Goal: Information Seeking & Learning: Check status

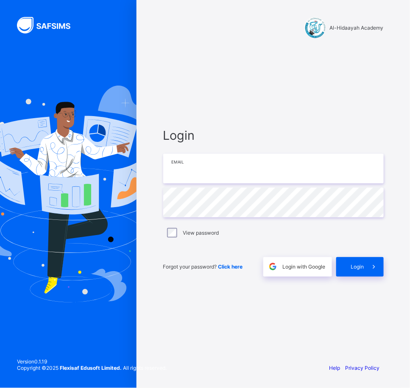
type input "**********"
click at [359, 268] on span "Login" at bounding box center [357, 267] width 13 height 6
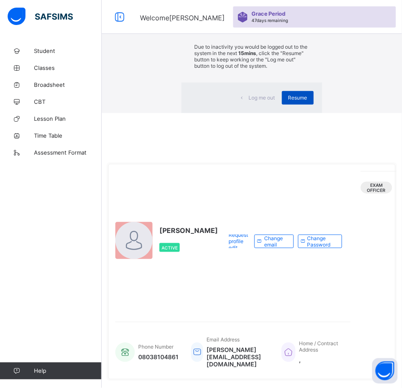
click at [288, 101] on span "Resume" at bounding box center [297, 98] width 19 height 6
click at [254, 333] on div "Email Address ezra@alhidaayahacademy.sch.ng" at bounding box center [230, 353] width 78 height 40
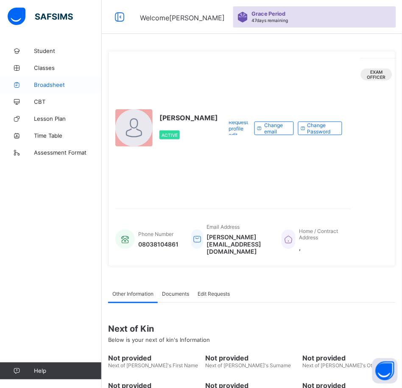
click at [49, 83] on span "Broadsheet" at bounding box center [68, 84] width 68 height 7
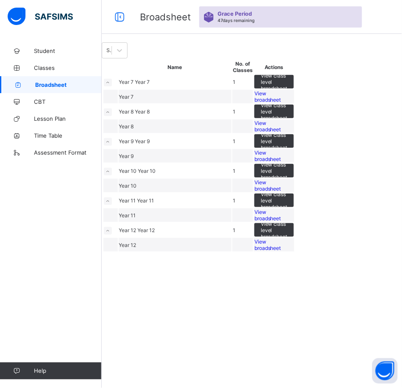
scroll to position [24, 0]
click at [281, 192] on span "View broadsheet" at bounding box center [267, 185] width 27 height 13
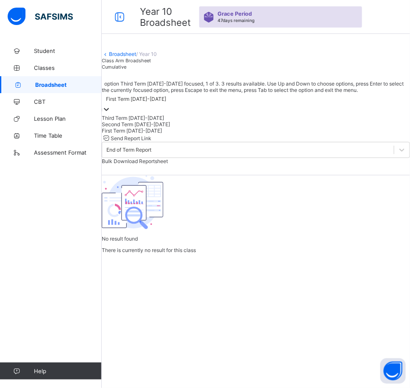
click at [166, 103] on div "First Term [DATE]-[DATE]" at bounding box center [136, 99] width 60 height 6
click at [156, 134] on div "First Term [DATE]-[DATE]" at bounding box center [256, 131] width 308 height 6
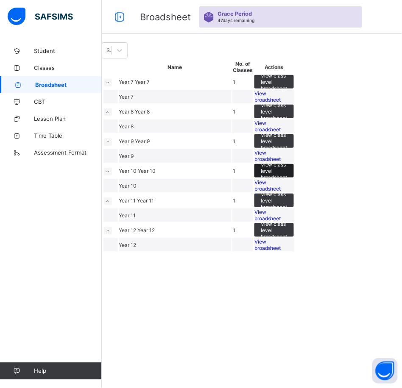
click at [287, 181] on span "View class level broadsheet" at bounding box center [274, 171] width 27 height 19
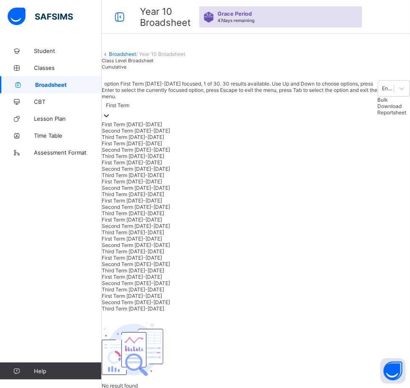
click at [129, 109] on div "First Term" at bounding box center [117, 106] width 23 height 6
click at [154, 147] on div "First Term [DATE]-[DATE]" at bounding box center [240, 143] width 276 height 6
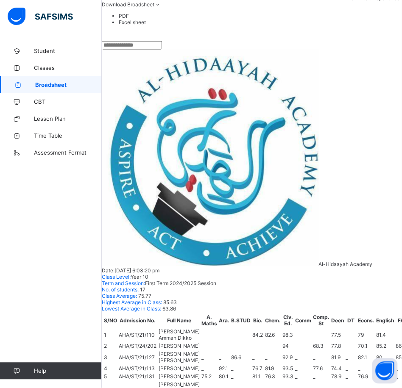
scroll to position [28, 0]
drag, startPoint x: 123, startPoint y: 42, endPoint x: 148, endPoint y: 63, distance: 32.5
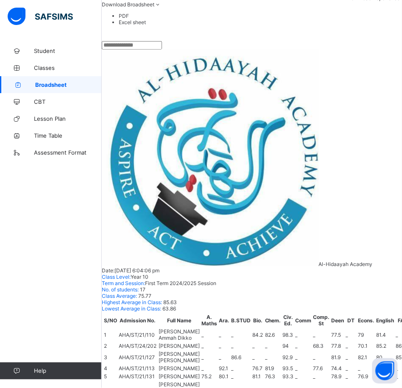
copy span "[PERSON_NAME]"
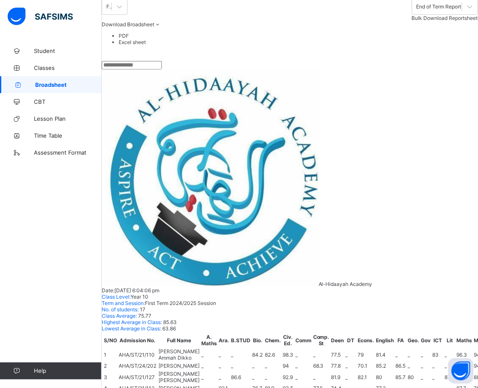
scroll to position [106, 0]
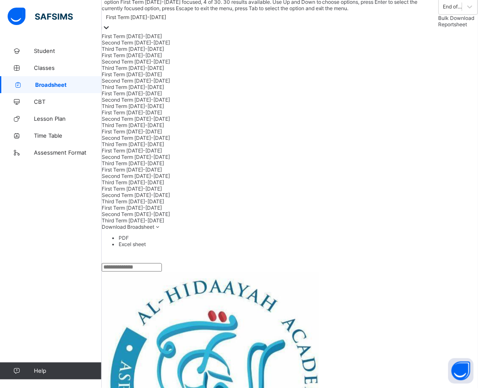
click at [166, 21] on div "First Term [DATE]-[DATE]" at bounding box center [136, 17] width 60 height 6
click at [162, 65] on div "Second Term [DATE]-[DATE]" at bounding box center [271, 62] width 338 height 6
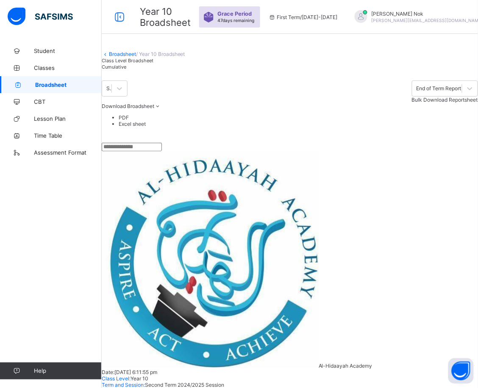
scroll to position [53, 0]
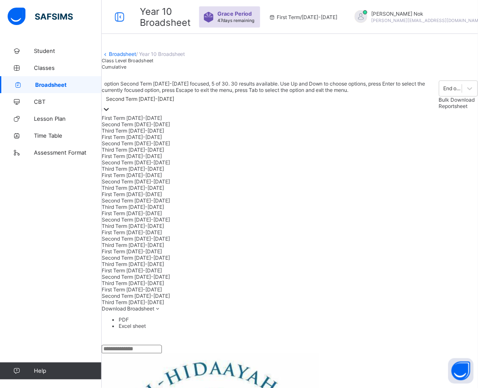
click at [174, 103] on div "Second Term [DATE]-[DATE]" at bounding box center [140, 99] width 68 height 6
click at [151, 153] on div "Third Term [DATE]-[DATE]" at bounding box center [270, 150] width 337 height 6
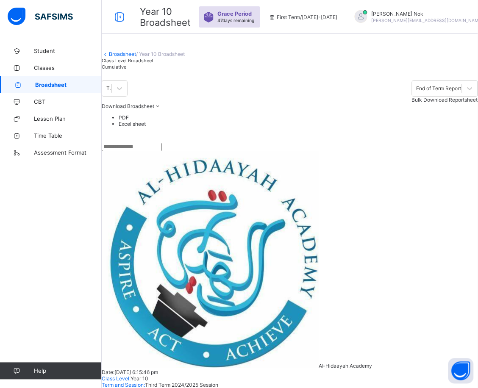
scroll to position [106, 0]
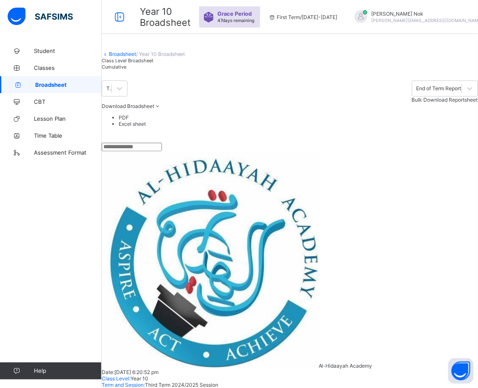
scroll to position [159, 0]
drag, startPoint x: 122, startPoint y: 44, endPoint x: 218, endPoint y: 45, distance: 96.7
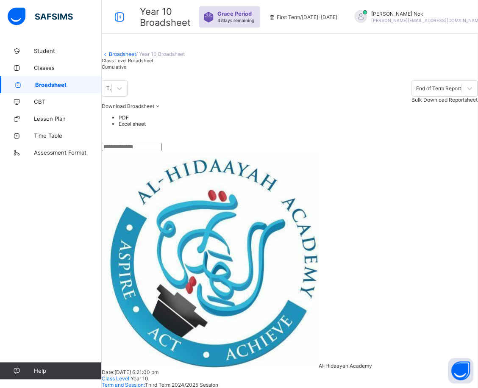
copy span "[PERSON_NAME]"
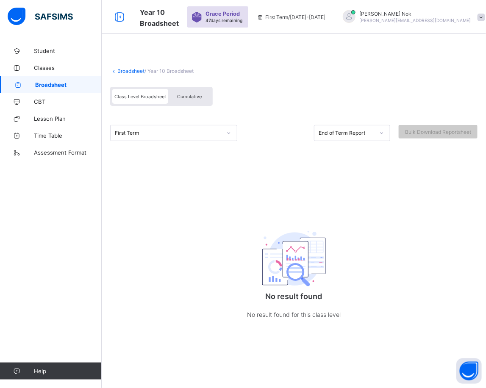
click at [145, 96] on span "Class Level Broadsheet" at bounding box center [140, 97] width 52 height 6
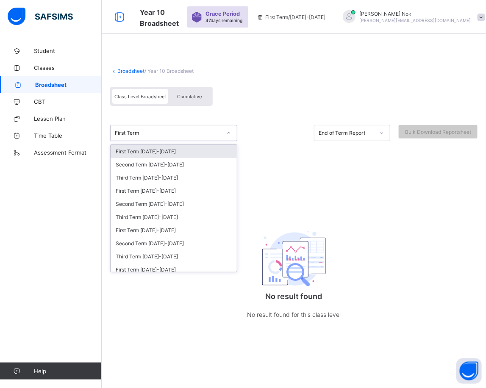
click at [196, 130] on div "First Term" at bounding box center [168, 133] width 107 height 6
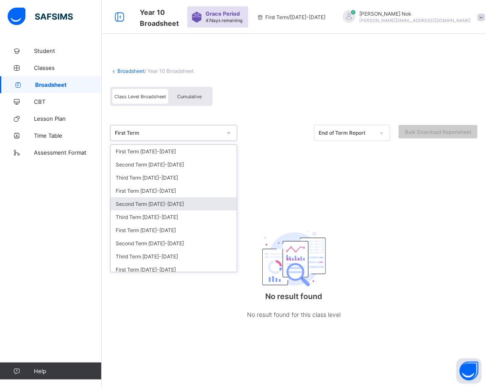
click at [157, 202] on div "Second Term [DATE]-[DATE]" at bounding box center [174, 204] width 126 height 13
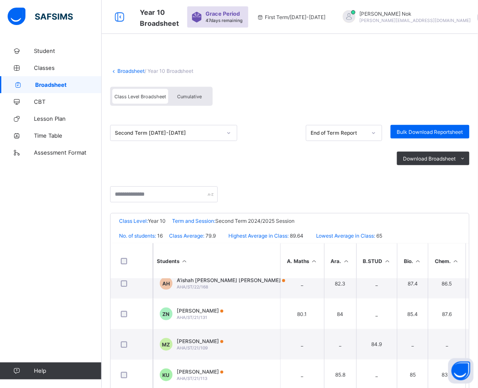
scroll to position [53, 0]
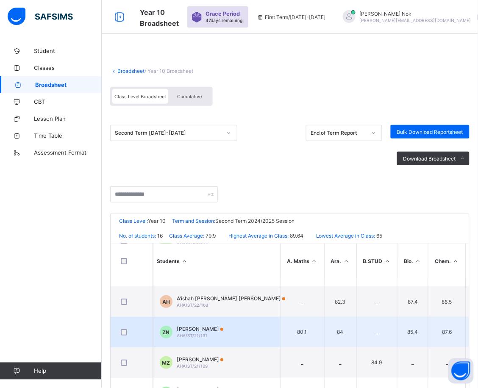
click at [201, 329] on span "[PERSON_NAME]" at bounding box center [200, 329] width 47 height 6
